Goal: Transaction & Acquisition: Purchase product/service

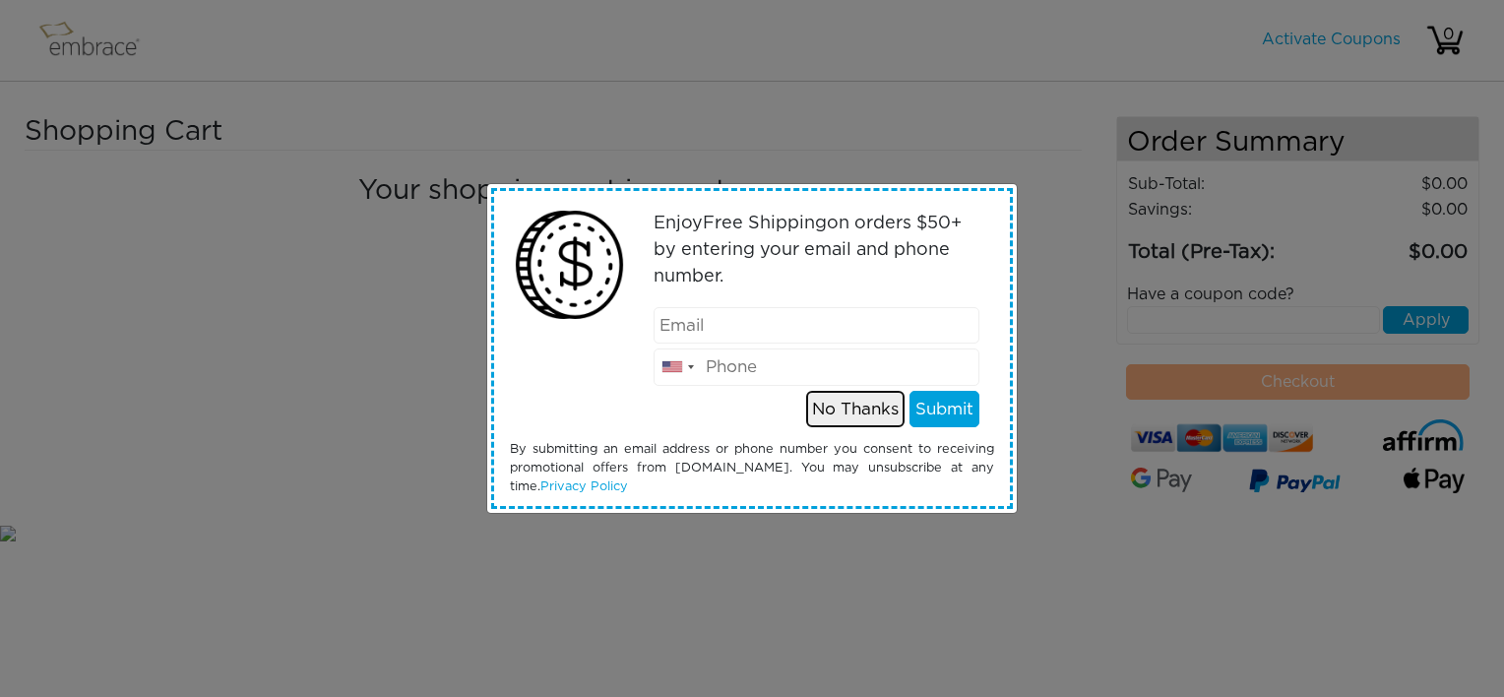
click at [844, 408] on button "No Thanks" at bounding box center [855, 409] width 98 height 37
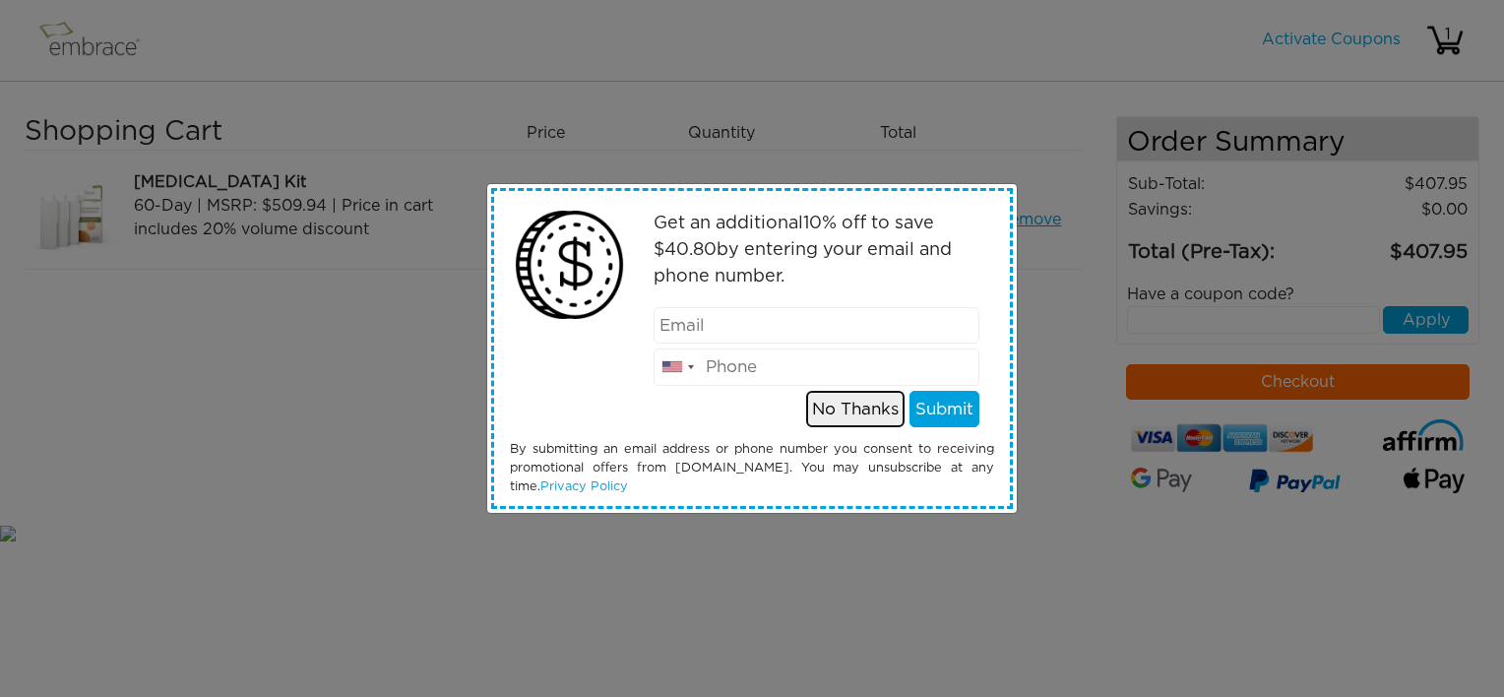
click at [880, 408] on button "No Thanks" at bounding box center [855, 409] width 98 height 37
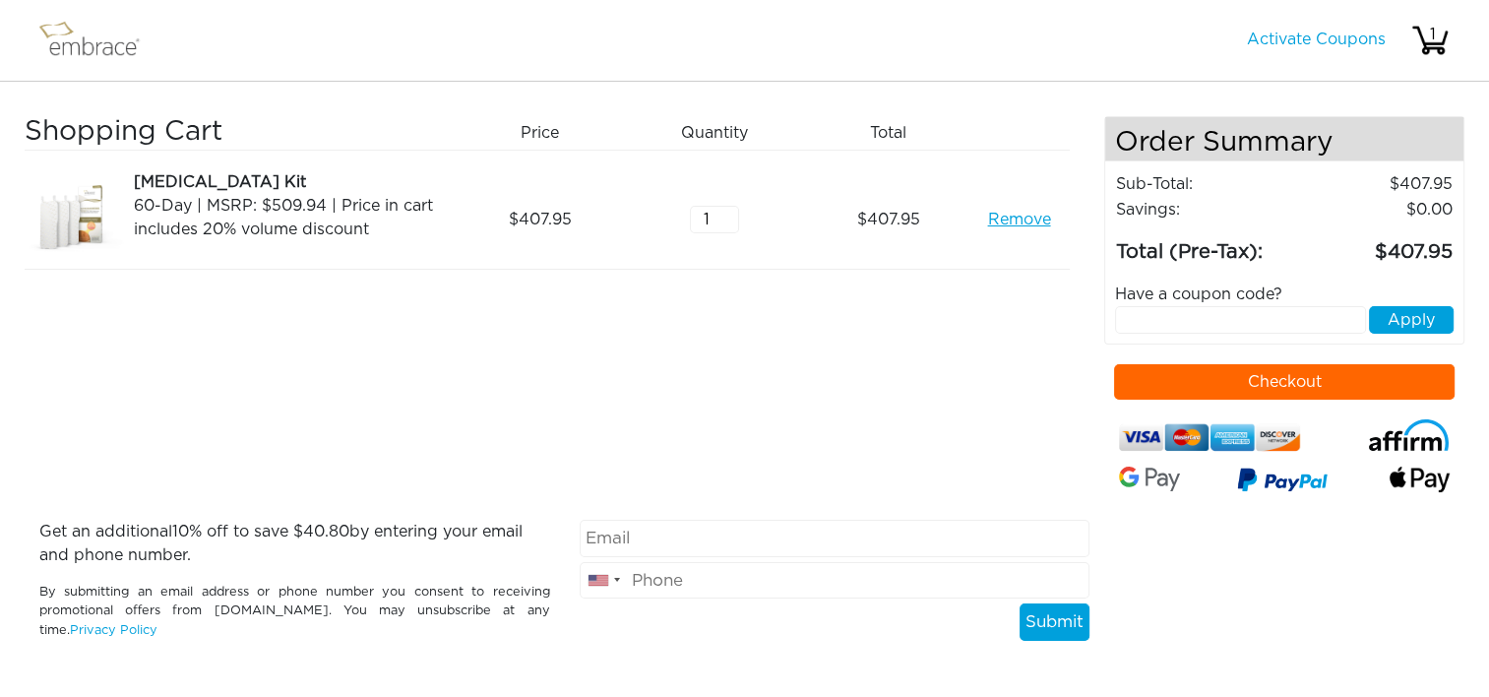
click at [1122, 376] on button "Checkout" at bounding box center [1284, 381] width 341 height 35
click at [1030, 215] on link "Remove" at bounding box center [1018, 220] width 63 height 24
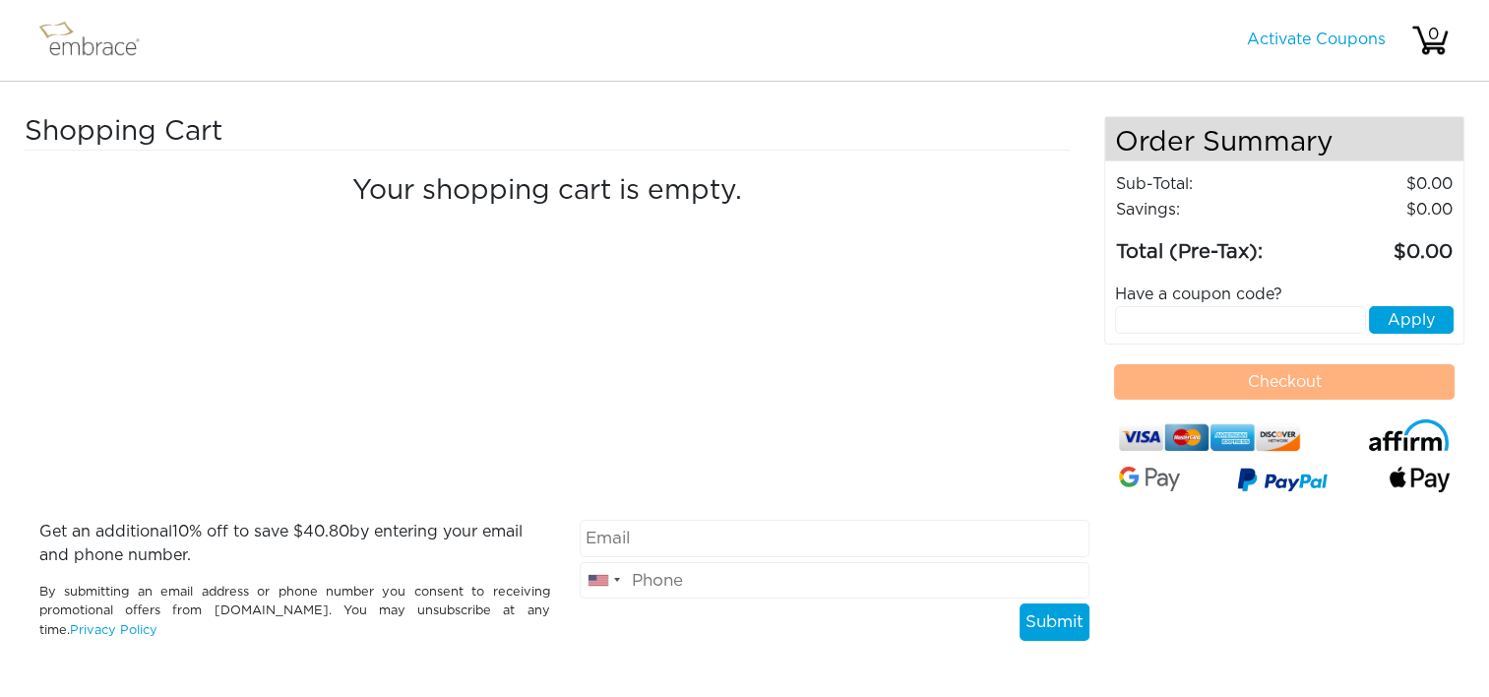
click at [103, 35] on img at bounding box center [98, 40] width 128 height 49
click at [92, 39] on img at bounding box center [98, 40] width 128 height 49
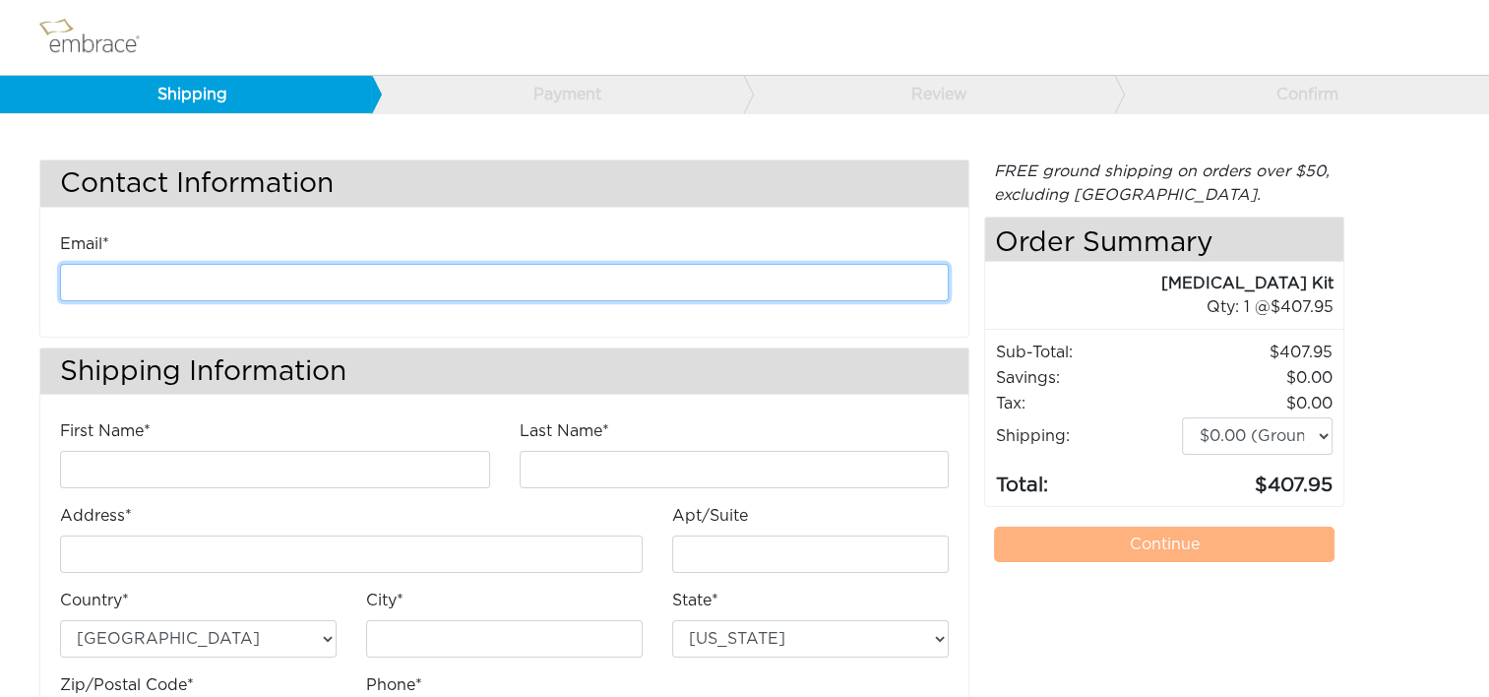
click at [359, 283] on input "email" at bounding box center [504, 282] width 889 height 37
type input "kanderson@diligenthealthsolutions.com"
type input "Kathleen"
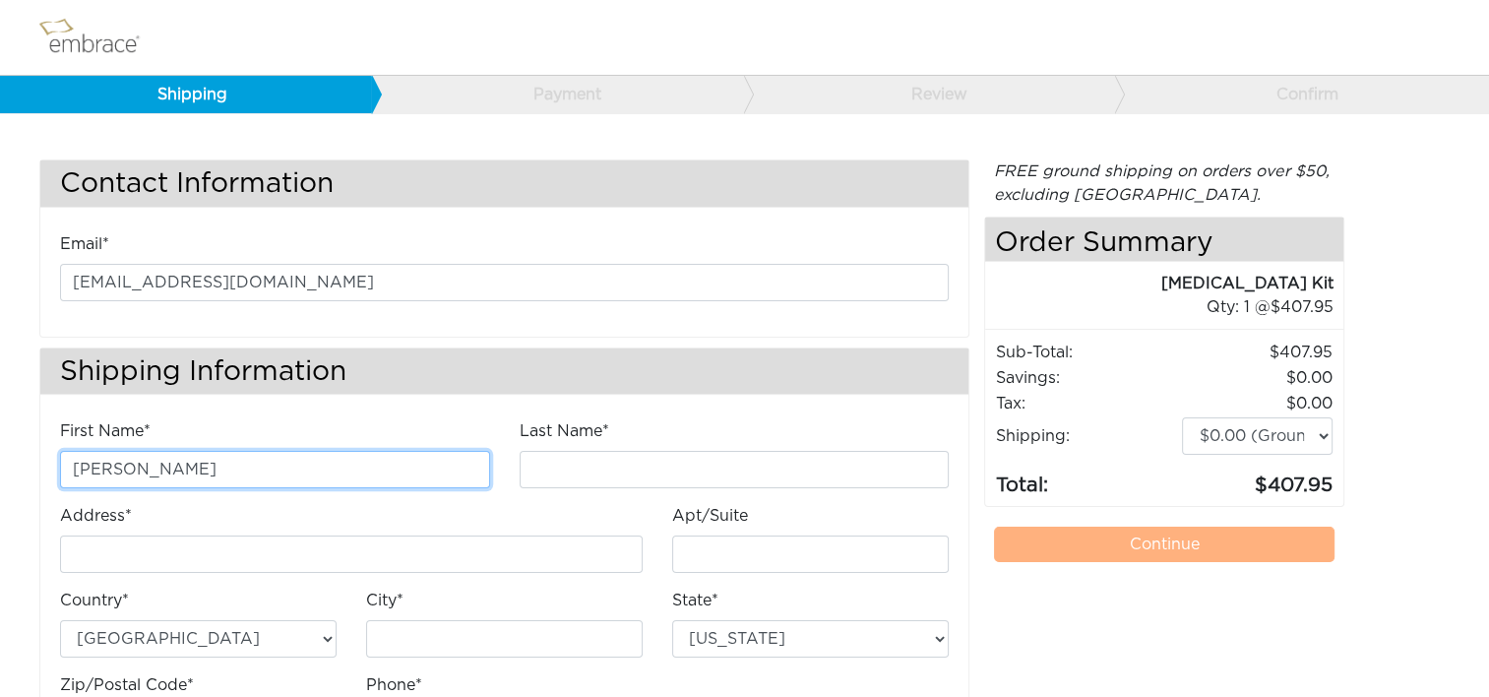
type input "Anderson"
type input "4200 Lafayette Center Drive"
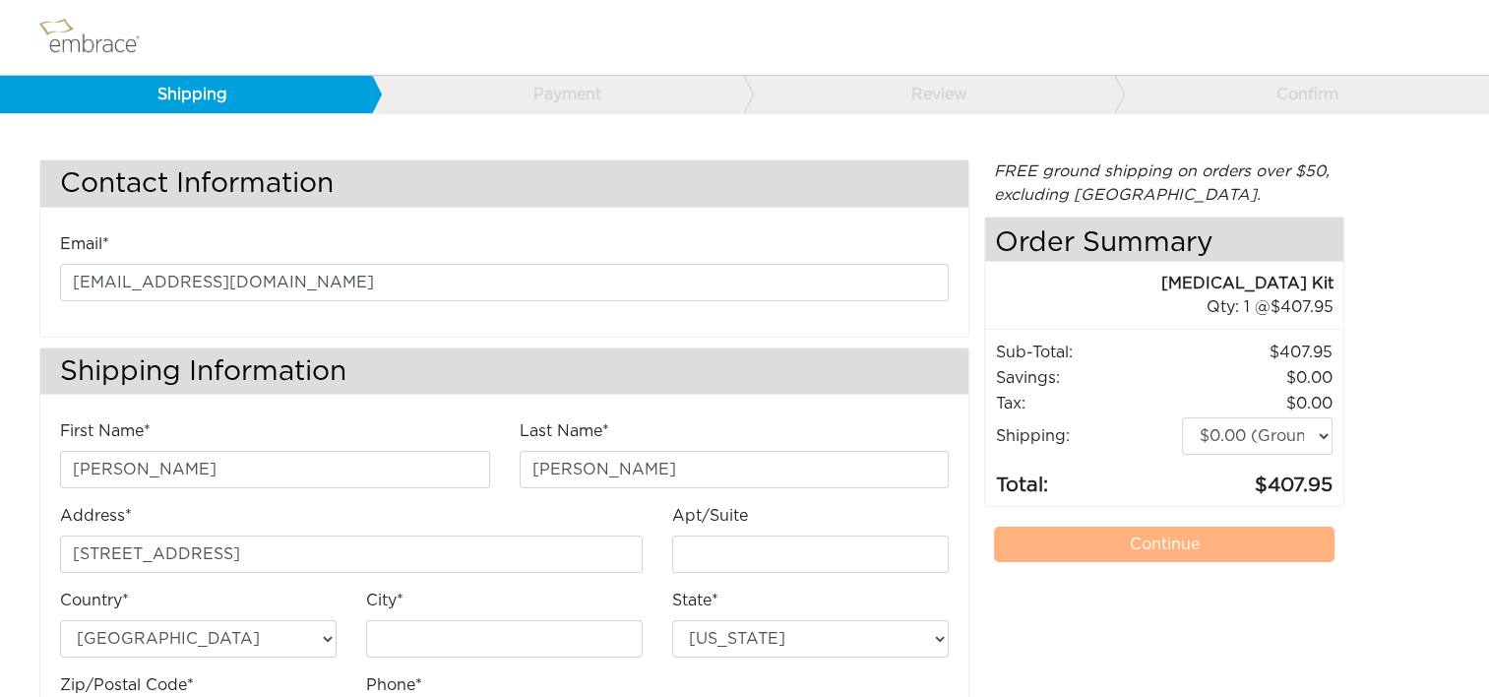
type input "E"
type input "Chantilly"
select select "VA"
type input "20151"
type input "7034490520"
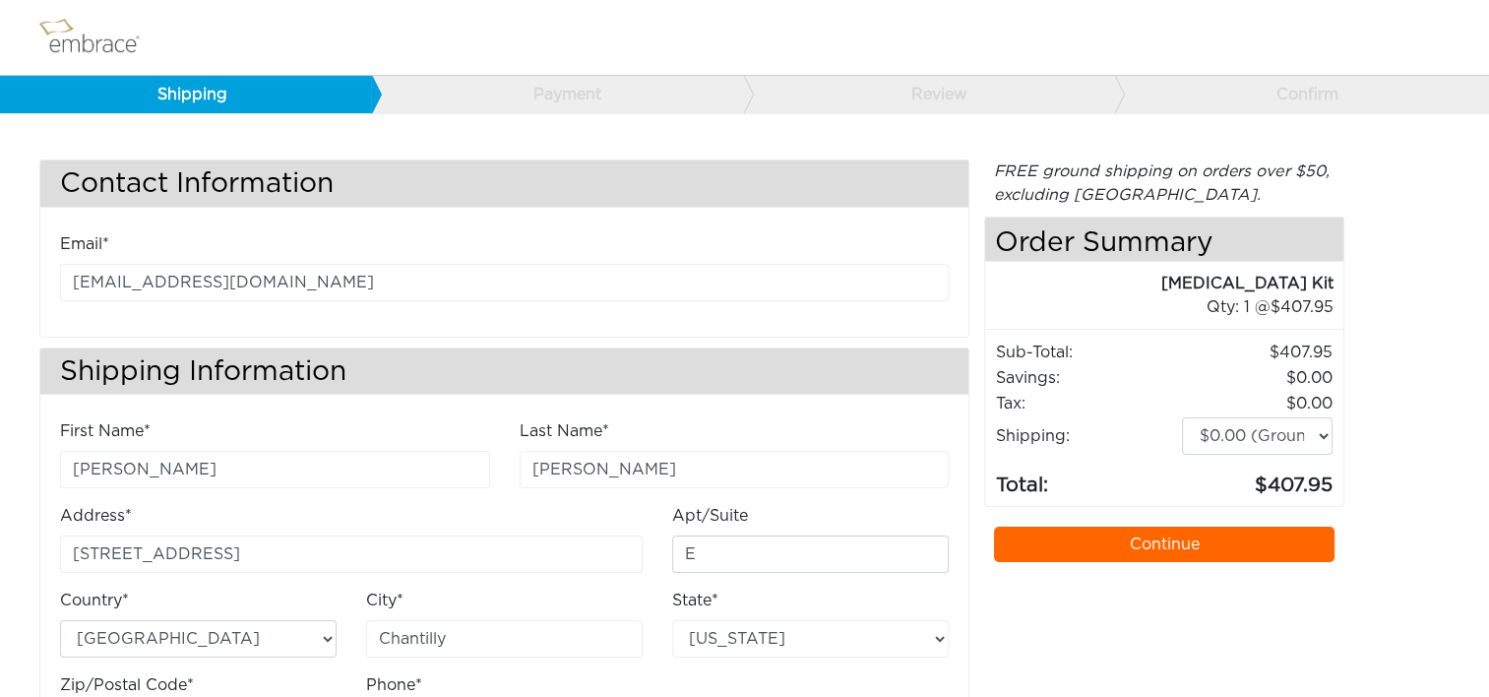
click at [1044, 542] on link "Continue" at bounding box center [1164, 544] width 341 height 35
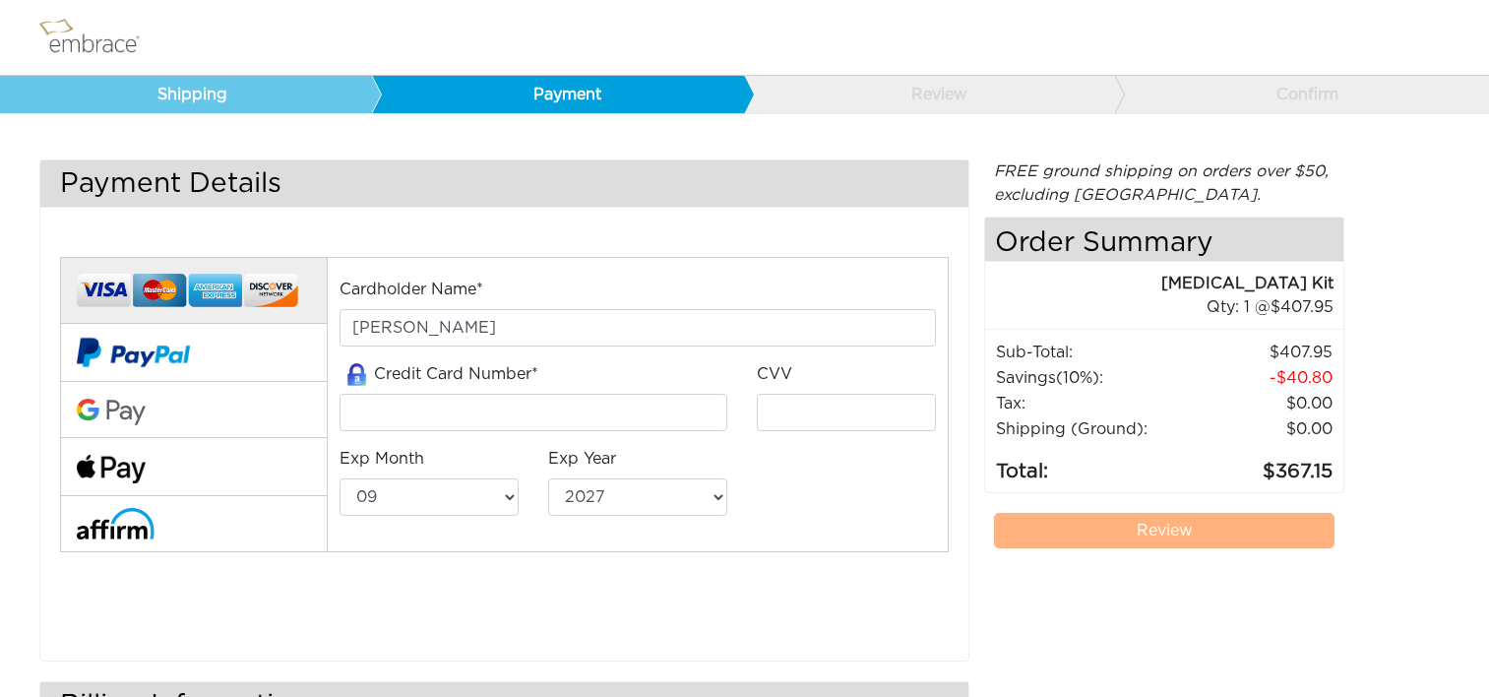
select select "9"
select select "2027"
